Goal: Check status: Check status

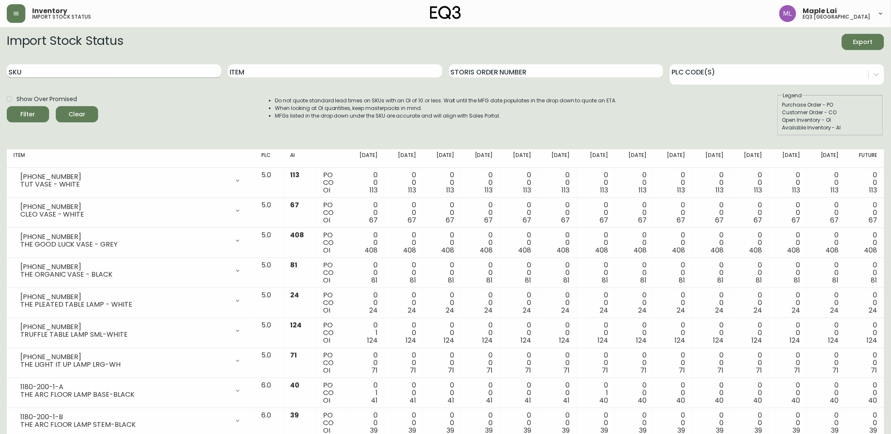
click at [79, 74] on input "SKU" at bounding box center [114, 71] width 214 height 14
click at [42, 66] on input "SKU" at bounding box center [114, 71] width 214 height 14
type input "[PHONE_NUMBER]"
click at [136, 70] on input "[PHONE_NUMBER]" at bounding box center [114, 71] width 214 height 14
click at [7, 106] on button "Filter" at bounding box center [28, 114] width 42 height 16
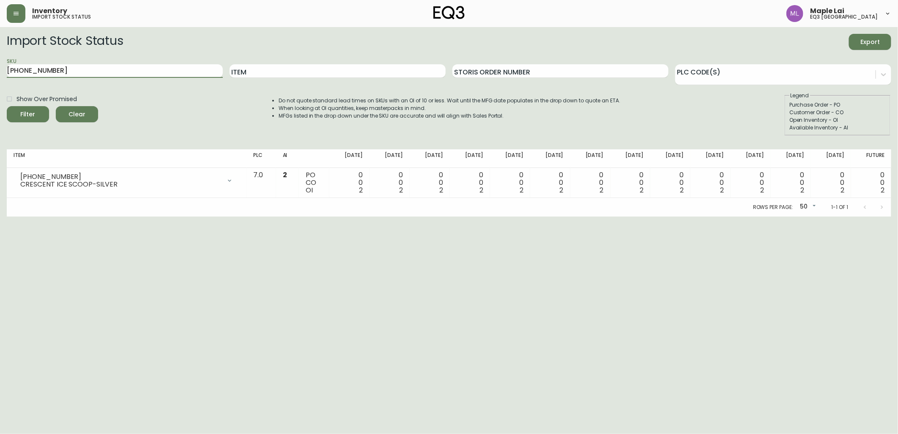
drag, startPoint x: 59, startPoint y: 74, endPoint x: -2, endPoint y: 71, distance: 61.4
click at [0, 71] on html "Inventory import stock status Maple Lai eq3 [GEOGRAPHIC_DATA] Import Stock Stat…" at bounding box center [449, 108] width 898 height 216
drag, startPoint x: 7, startPoint y: 271, endPoint x: 38, endPoint y: 267, distance: 31.1
click at [7, 216] on html "Inventory import stock status Maple Lai eq3 [GEOGRAPHIC_DATA] Import Stock Stat…" at bounding box center [449, 108] width 898 height 216
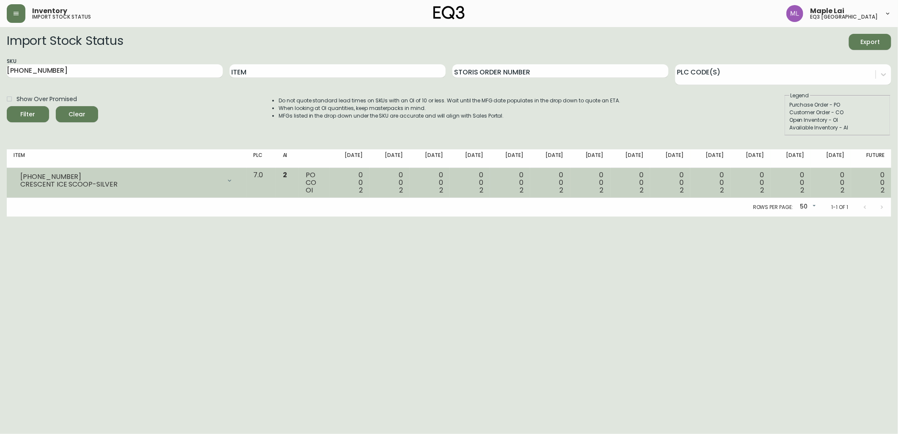
click at [238, 180] on div at bounding box center [229, 180] width 17 height 17
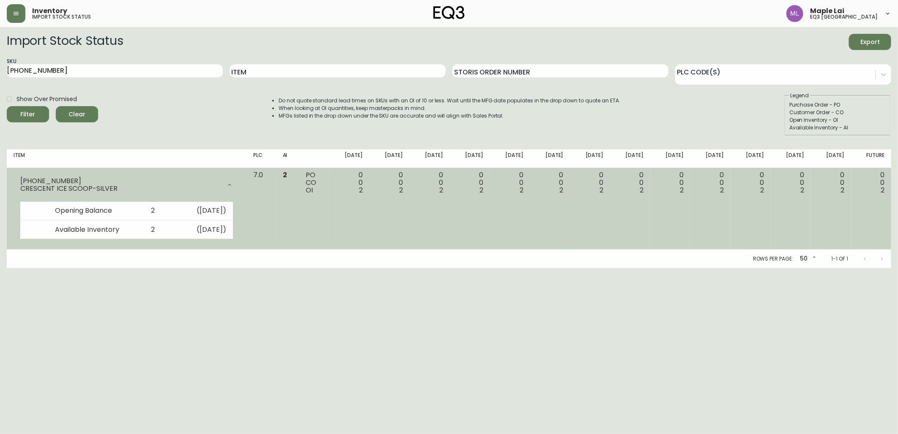
click at [238, 178] on div at bounding box center [229, 184] width 17 height 17
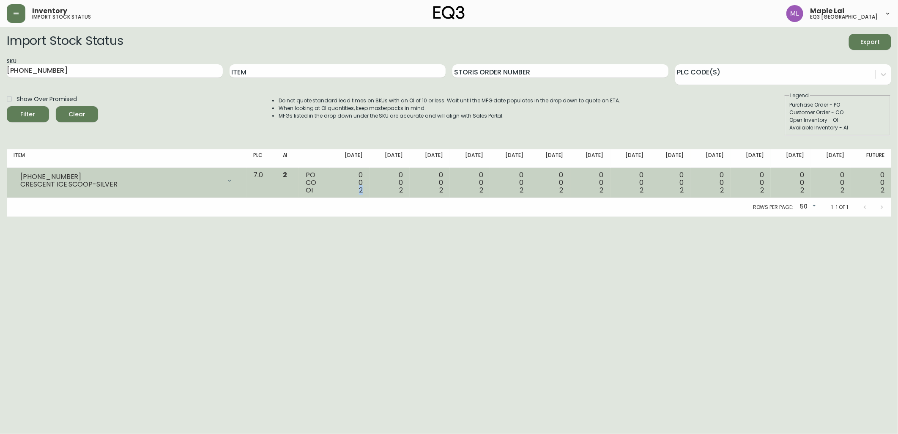
drag, startPoint x: 374, startPoint y: 189, endPoint x: 379, endPoint y: 189, distance: 5.1
click at [369, 189] on td "0 0 2" at bounding box center [349, 183] width 40 height 30
click at [363, 189] on span "2" at bounding box center [361, 190] width 4 height 10
click at [363, 191] on div "0 0 2" at bounding box center [349, 182] width 27 height 23
click at [363, 192] on span "2" at bounding box center [361, 190] width 4 height 10
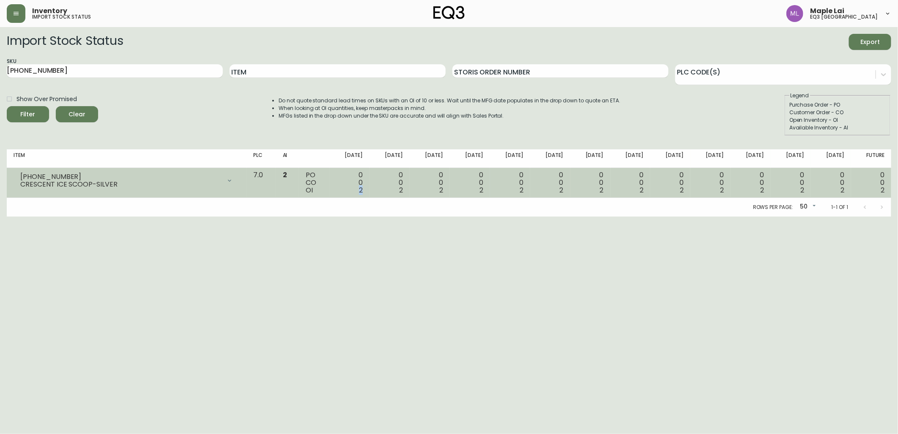
click at [363, 189] on span "2" at bounding box center [361, 190] width 4 height 10
click at [363, 191] on span "2" at bounding box center [361, 190] width 4 height 10
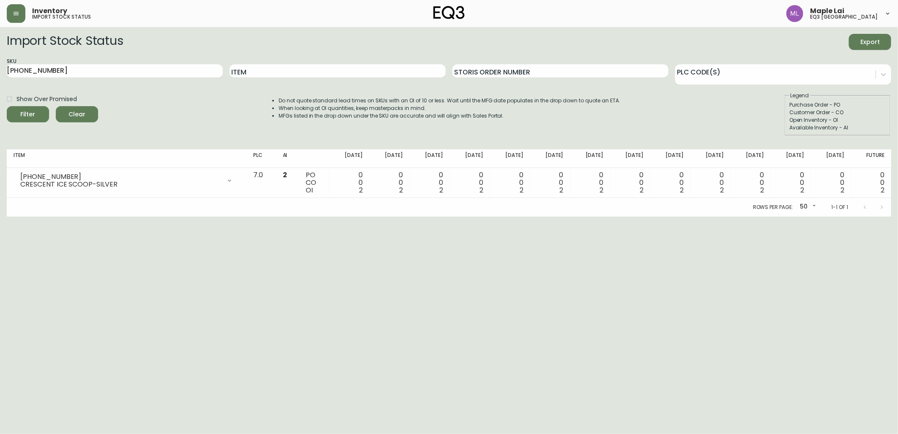
click at [856, 216] on html "Inventory import stock status Maple Lai eq3 [GEOGRAPHIC_DATA] Import Stock Stat…" at bounding box center [449, 108] width 898 height 216
